Goal: Find contact information: Find contact information

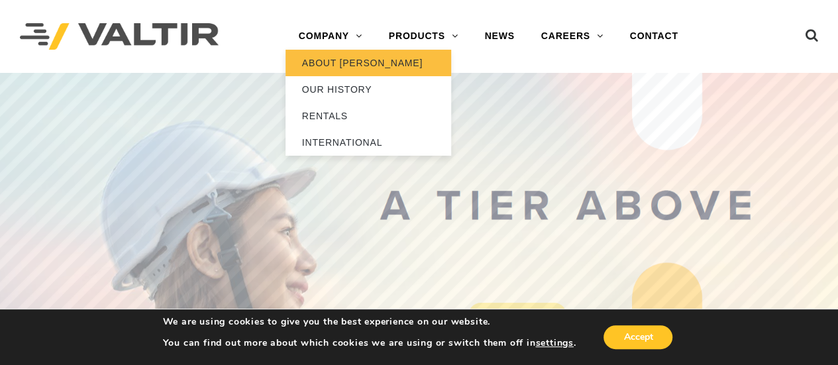
click at [337, 58] on link "ABOUT [PERSON_NAME]" at bounding box center [369, 63] width 166 height 27
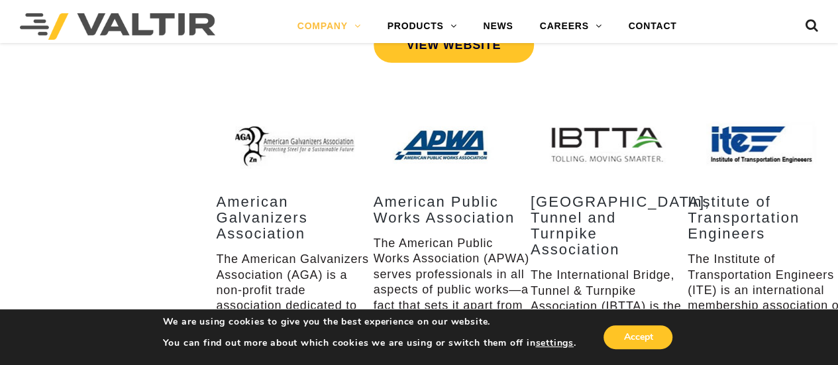
scroll to position [2518, 0]
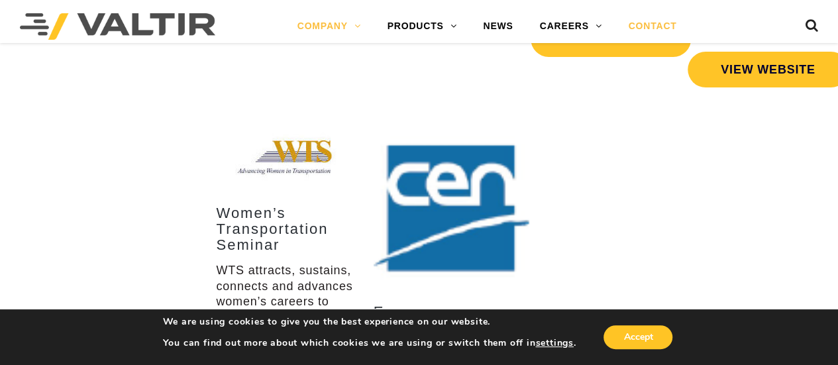
click at [650, 22] on link "CONTACT" at bounding box center [652, 26] width 75 height 27
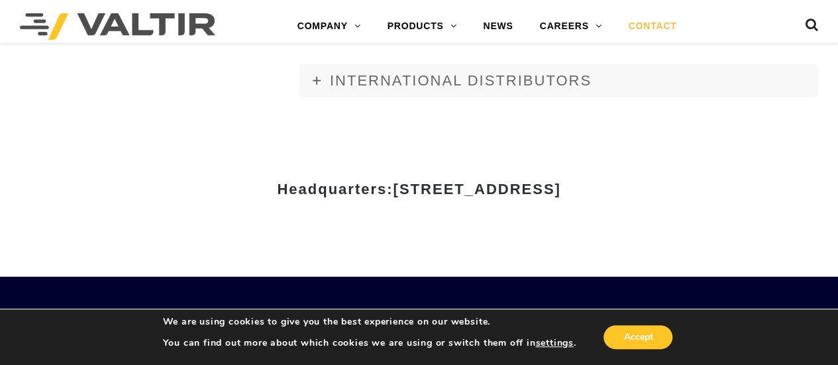
scroll to position [1590, 0]
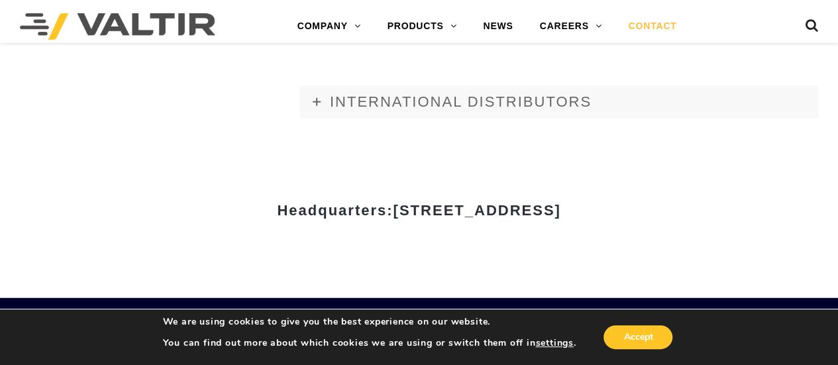
drag, startPoint x: 265, startPoint y: 209, endPoint x: 693, endPoint y: 213, distance: 428.1
click at [561, 213] on span "15601 Dallas Parkway, Suite 525 | Addison, TX 75001" at bounding box center [477, 210] width 168 height 17
click at [586, 27] on link "CAREERS" at bounding box center [571, 26] width 89 height 27
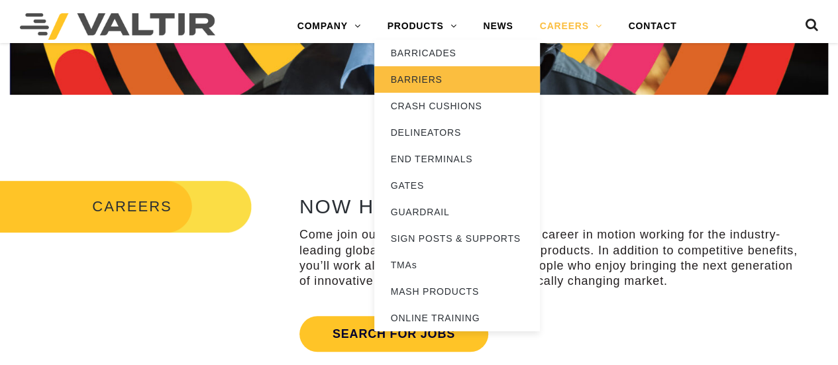
scroll to position [398, 0]
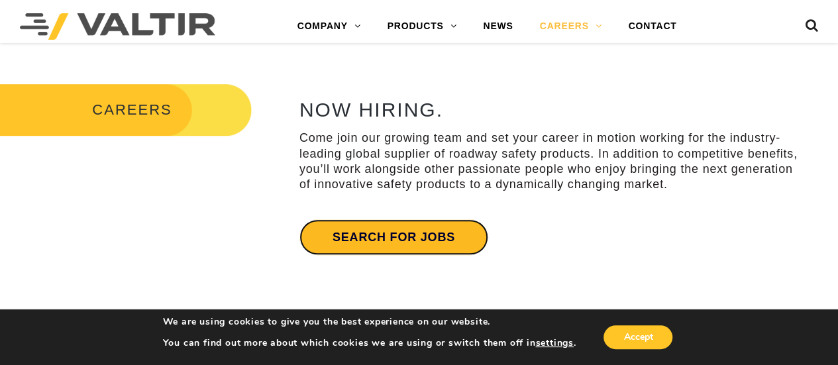
click at [427, 229] on link "Search for jobs" at bounding box center [394, 237] width 189 height 36
